Goal: Understand process/instructions: Learn how to perform a task or action

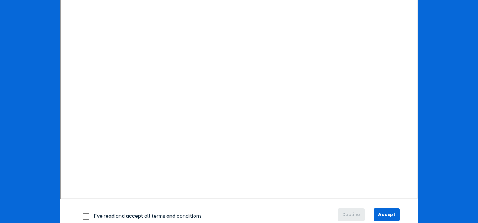
scroll to position [134, 0]
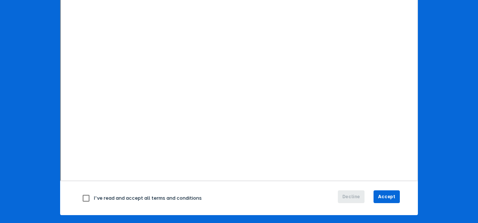
click at [81, 196] on input "checkbox" at bounding box center [86, 199] width 16 height 16
checkbox input "true"
click at [388, 196] on span "Accept" at bounding box center [386, 197] width 17 height 7
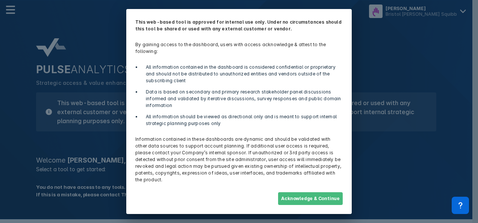
click at [308, 199] on button "Acknowledge & Continue" at bounding box center [310, 198] width 65 height 13
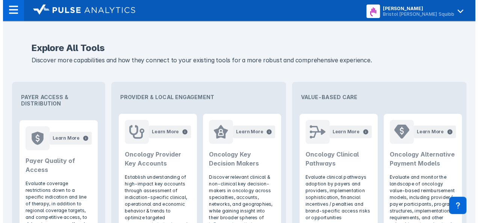
scroll to position [247, 0]
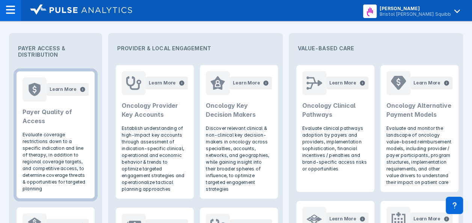
click at [62, 144] on p "Evaluate coverage restrictions down to a specific indication and line of therap…" at bounding box center [56, 162] width 66 height 61
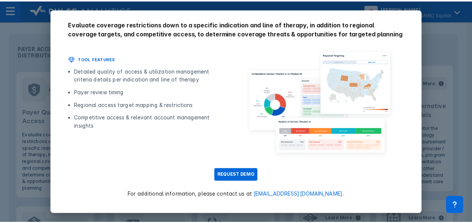
scroll to position [44, 0]
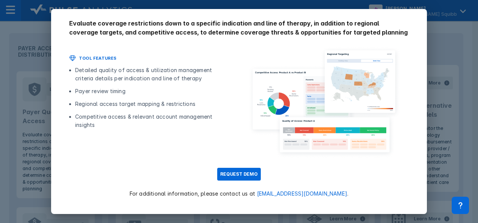
click at [37, 45] on div "Close Payer Quality of Access Evaluate coverage restrictions down to a specific…" at bounding box center [239, 111] width 478 height 223
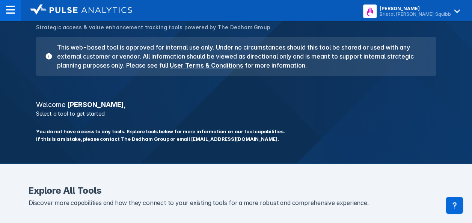
scroll to position [0, 0]
